Goal: Information Seeking & Learning: Find specific fact

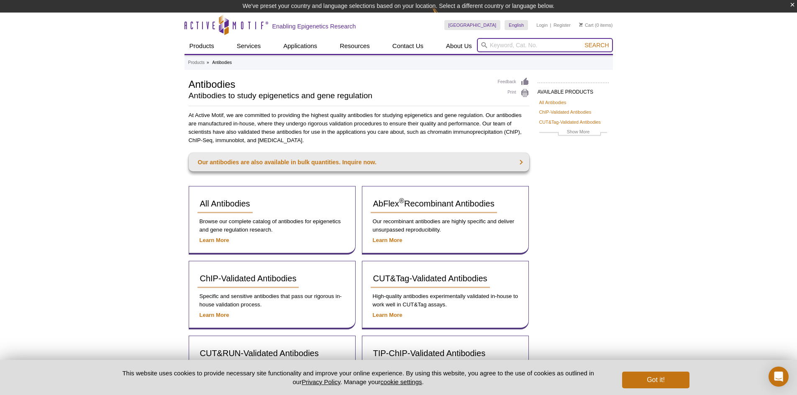
drag, startPoint x: 507, startPoint y: 48, endPoint x: 531, endPoint y: 43, distance: 25.1
click at [507, 48] on input "search" at bounding box center [545, 45] width 136 height 14
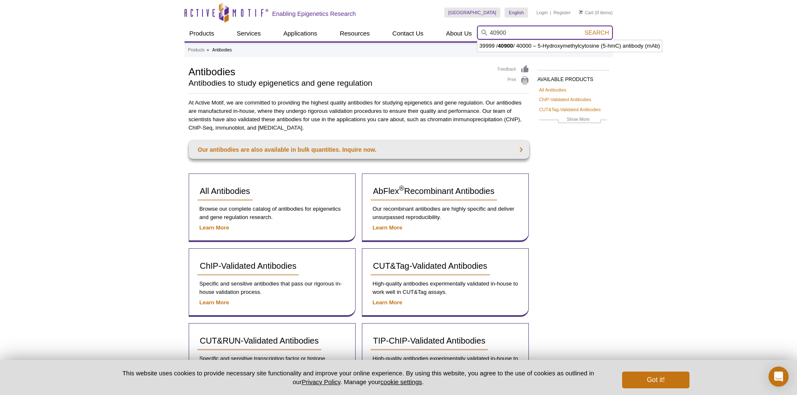
type input "40900"
click at [582, 29] on button "Search" at bounding box center [596, 33] width 29 height 8
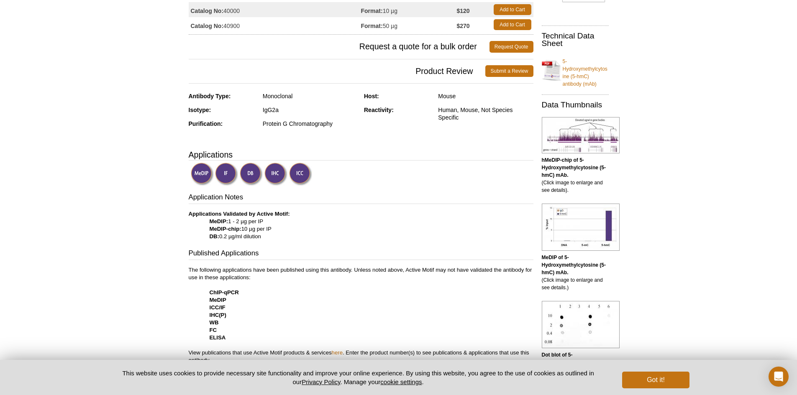
scroll to position [1, 0]
